Goal: Task Accomplishment & Management: Complete application form

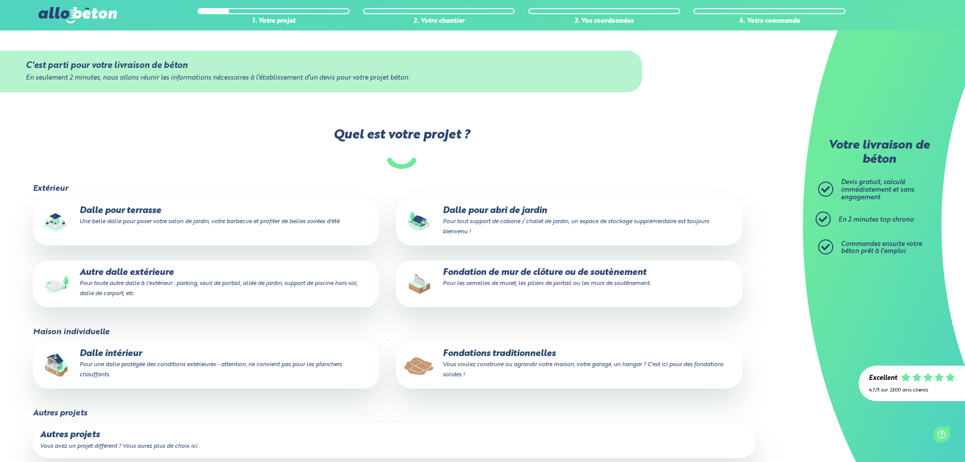
click at [185, 284] on small "Pour toute autre dalle à l'extérieur : parking, seuil de portail, allée de jard…" at bounding box center [219, 288] width 278 height 16
click at [0, 0] on input "Autre dalle extérieure Pour toute autre dalle à l'extérieur : parking, seuil de…" at bounding box center [0, 0] width 0 height 0
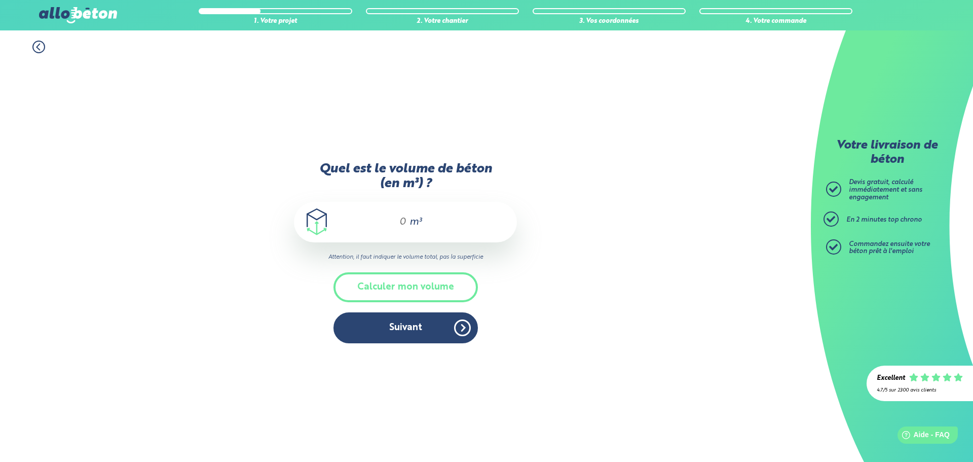
drag, startPoint x: 397, startPoint y: 222, endPoint x: 412, endPoint y: 226, distance: 14.6
click at [412, 226] on div "m³" at bounding box center [405, 222] width 223 height 41
type input "3"
click at [439, 332] on button "Suivant" at bounding box center [405, 327] width 144 height 31
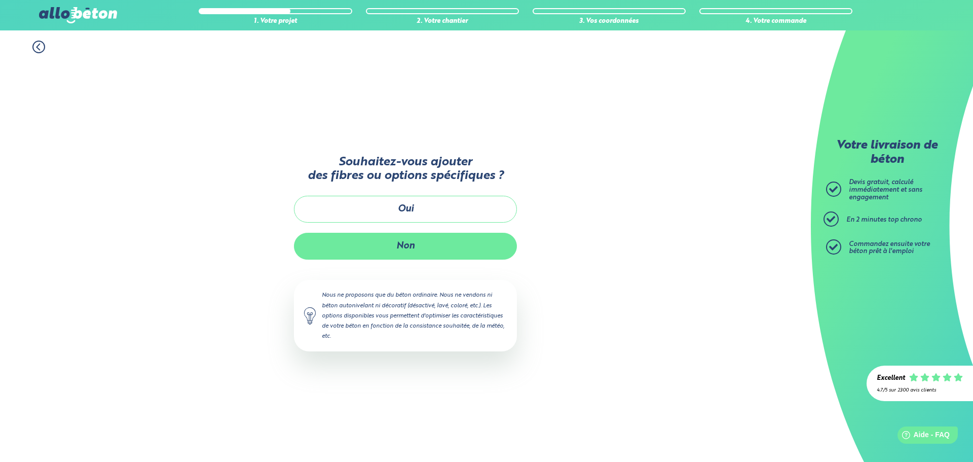
click at [424, 244] on button "Non" at bounding box center [405, 246] width 223 height 27
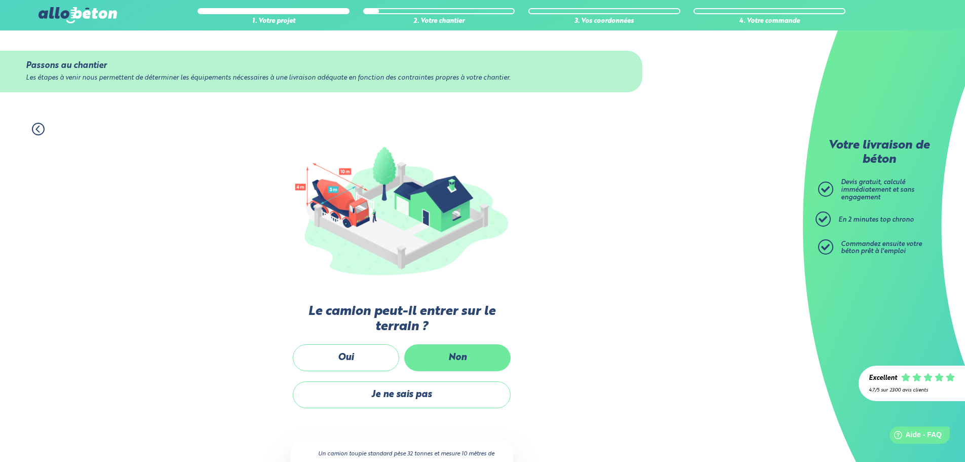
click at [453, 359] on label "Non" at bounding box center [457, 357] width 106 height 27
click at [0, 0] on input "Non" at bounding box center [0, 0] width 0 height 0
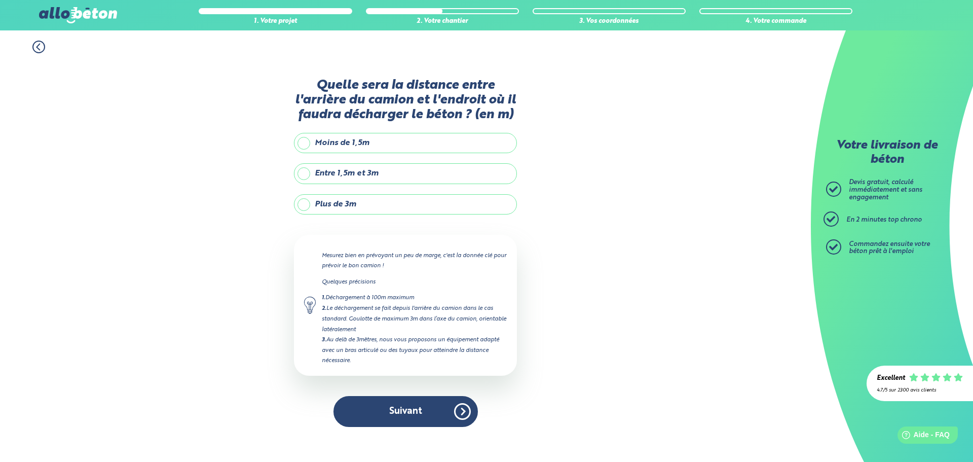
click at [343, 144] on label "Moins de 1,5m" at bounding box center [405, 143] width 223 height 20
click at [0, 0] on input "Moins de 1,5m" at bounding box center [0, 0] width 0 height 0
click at [461, 408] on button "Suivant" at bounding box center [405, 411] width 144 height 31
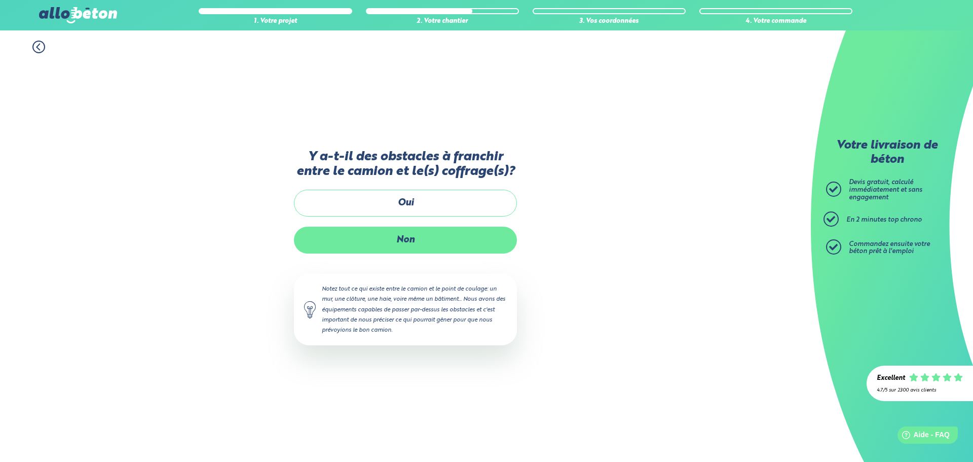
click at [386, 245] on label "Non" at bounding box center [405, 240] width 223 height 27
click at [0, 0] on input "Non" at bounding box center [0, 0] width 0 height 0
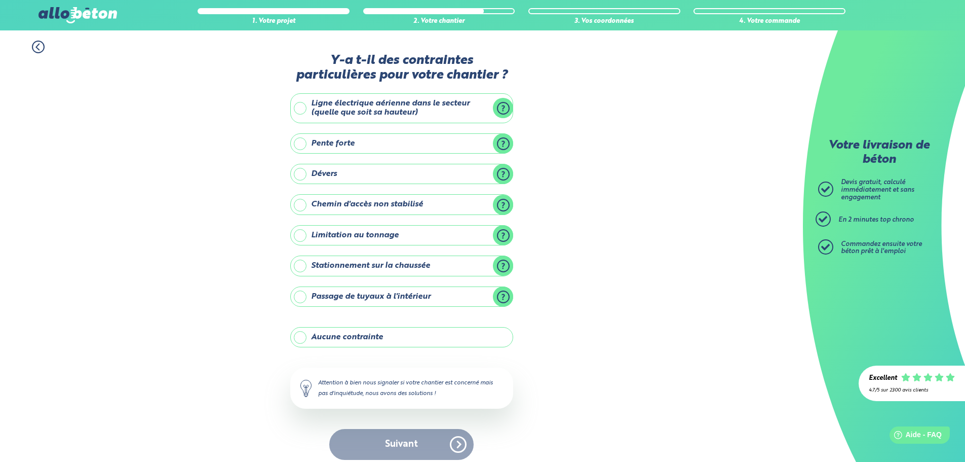
click at [360, 336] on label "Aucune contrainte" at bounding box center [401, 337] width 223 height 20
click at [0, 0] on input "Aucune contrainte" at bounding box center [0, 0] width 0 height 0
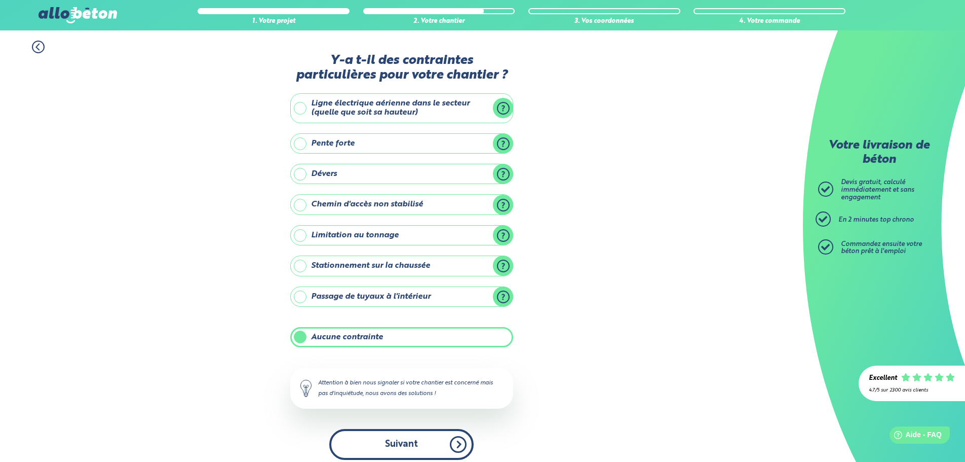
click at [459, 445] on button "Suivant" at bounding box center [401, 444] width 144 height 31
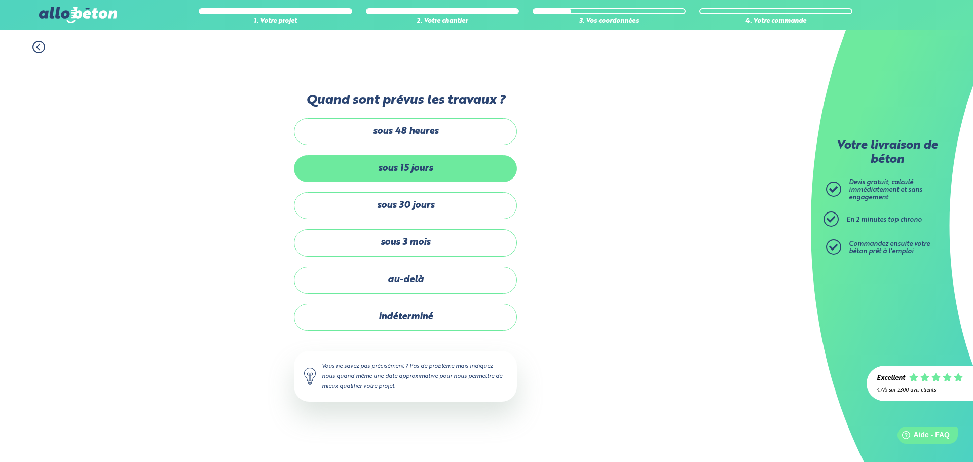
click at [429, 172] on label "sous 15 jours" at bounding box center [405, 168] width 223 height 27
click at [0, 0] on input "sous 15 jours" at bounding box center [0, 0] width 0 height 0
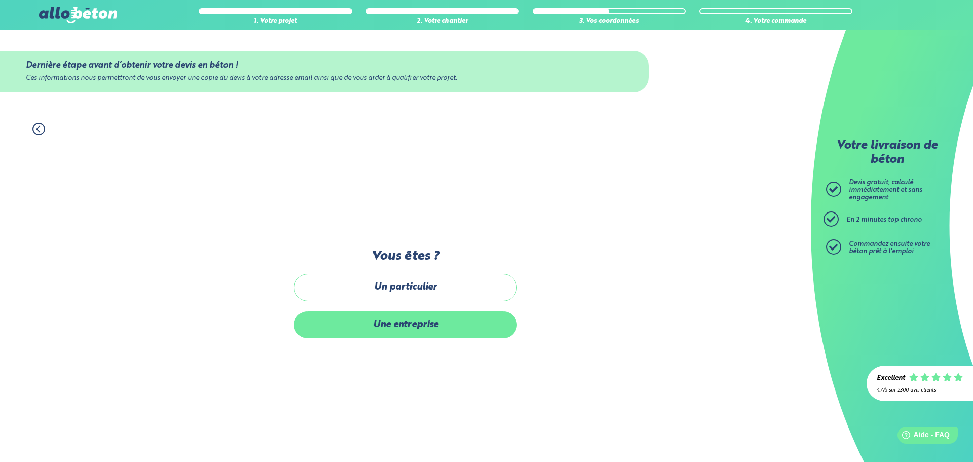
click at [429, 329] on label "Une entreprise" at bounding box center [405, 324] width 223 height 27
click at [0, 0] on input "Une entreprise" at bounding box center [0, 0] width 0 height 0
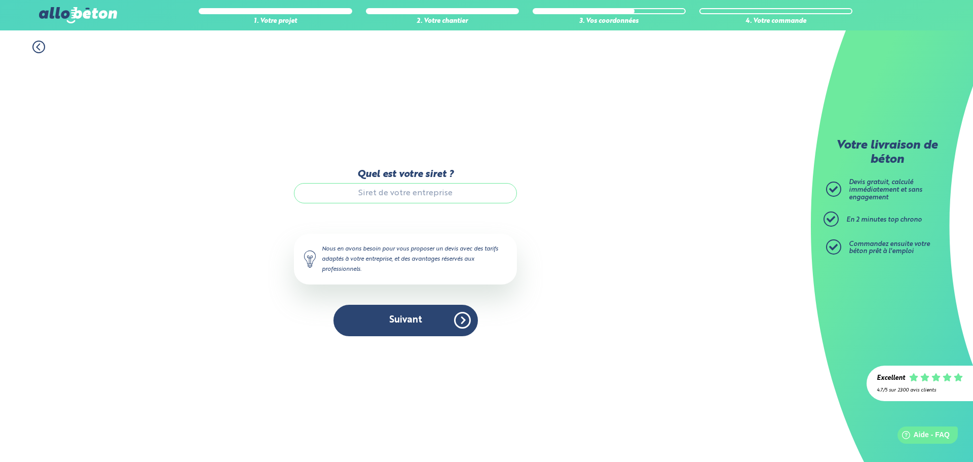
click at [410, 190] on input "Quel est votre siret ?" at bounding box center [405, 193] width 223 height 20
click at [399, 194] on input "89487193100039" at bounding box center [405, 193] width 223 height 20
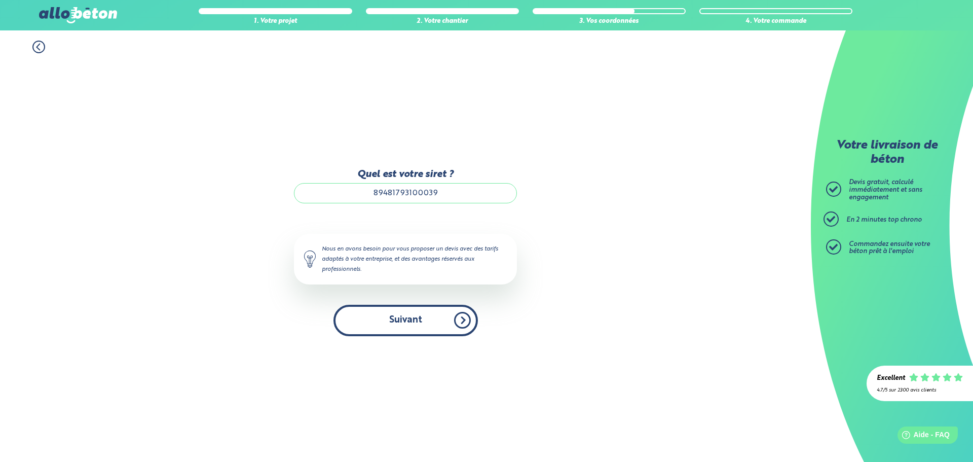
type input "89481793100039"
click at [464, 326] on button "Suivant" at bounding box center [405, 320] width 144 height 31
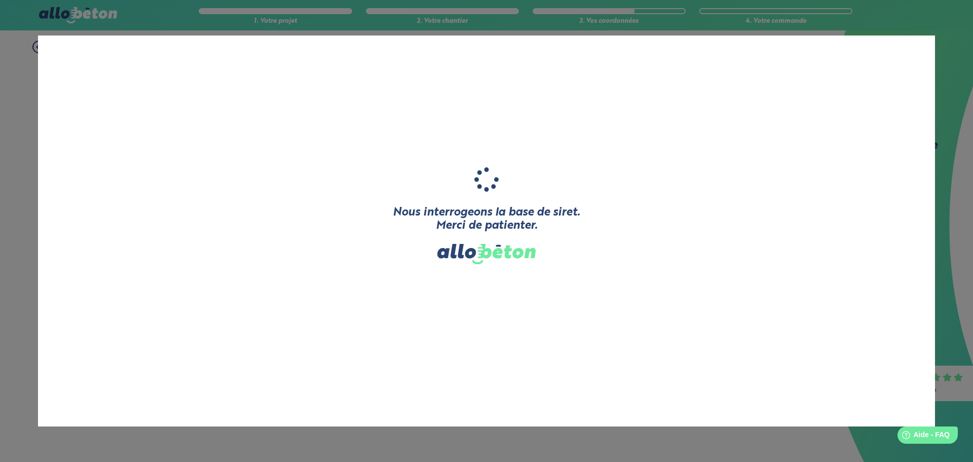
type input "PORTAIL ET CARPORT DU NORD"
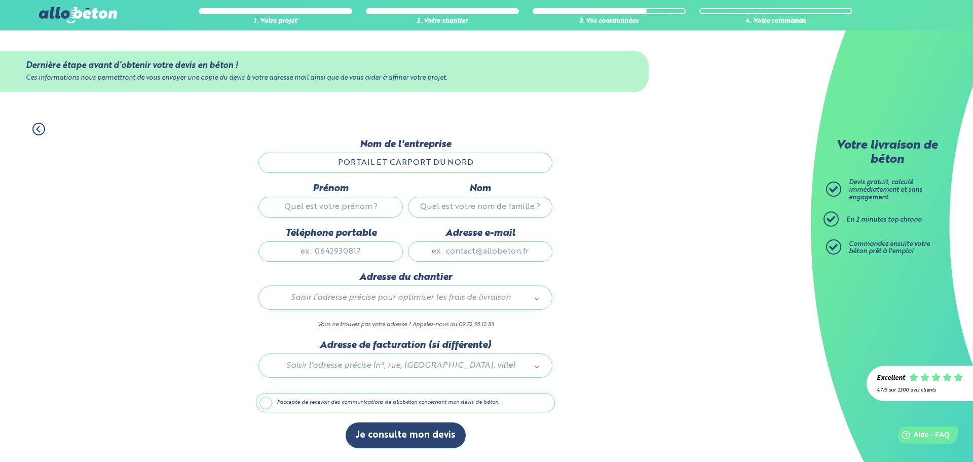
click at [349, 208] on input "Prénom" at bounding box center [330, 207] width 144 height 20
type input "JOHAN"
type input "DUQUESNE"
type input "0769041208"
type input "johan.duquesne.pcn@gmail.com"
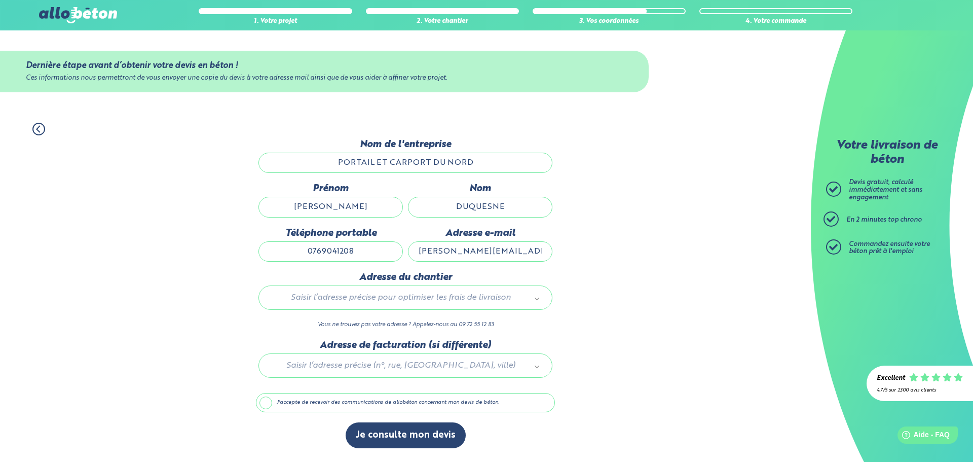
type input "9 RUE DES CHARRONS, PARC DE LA MALADRERIE"
drag, startPoint x: 400, startPoint y: 301, endPoint x: 408, endPoint y: 310, distance: 12.2
click at [407, 361] on div at bounding box center [405, 364] width 299 height 48
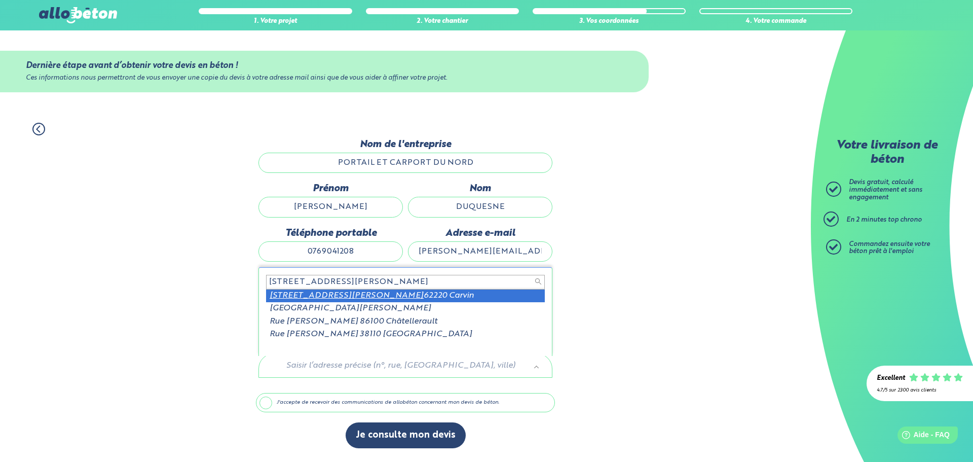
type input "76 rue elie cartan"
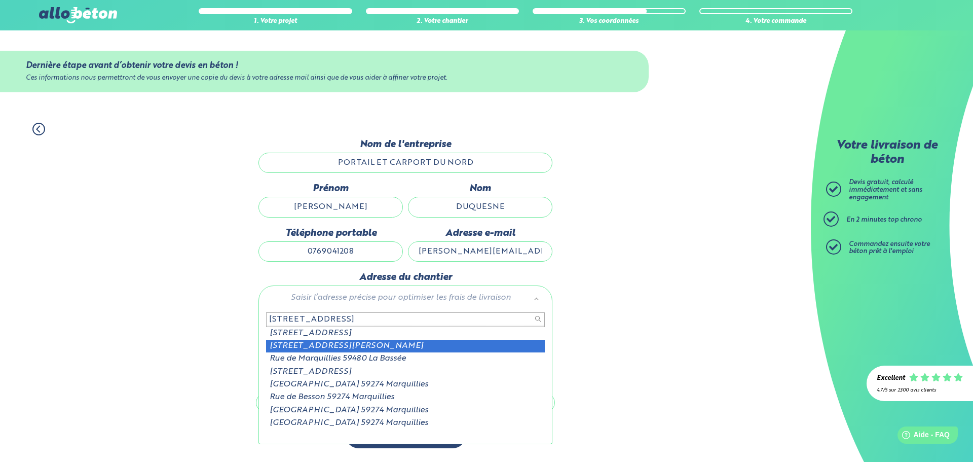
type input "2 rue de marquiillies"
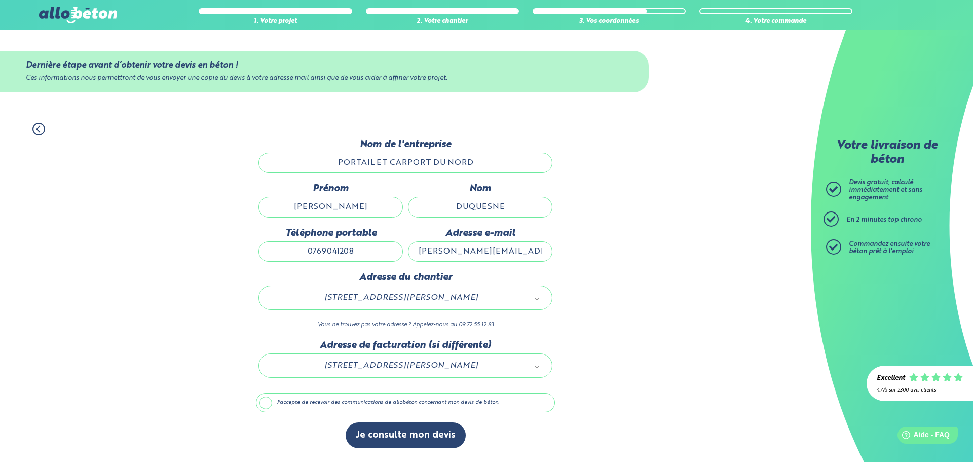
click at [268, 409] on label "J'accepte de recevoir des communications de allobéton concernant mon devis de b…" at bounding box center [405, 402] width 299 height 19
click at [0, 0] on input "J'accepte de recevoir des communications de allobéton concernant mon devis de b…" at bounding box center [0, 0] width 0 height 0
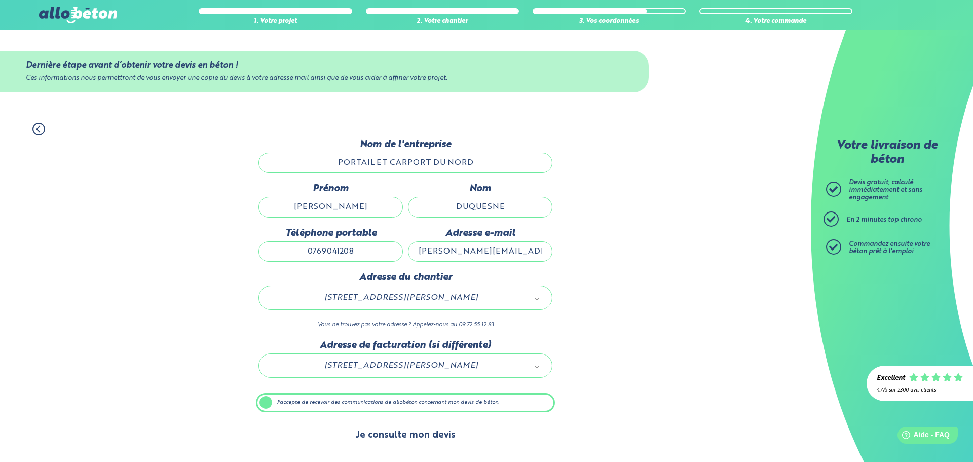
click at [432, 438] on button "Je consulte mon devis" at bounding box center [406, 435] width 120 height 26
